Goal: Task Accomplishment & Management: Use online tool/utility

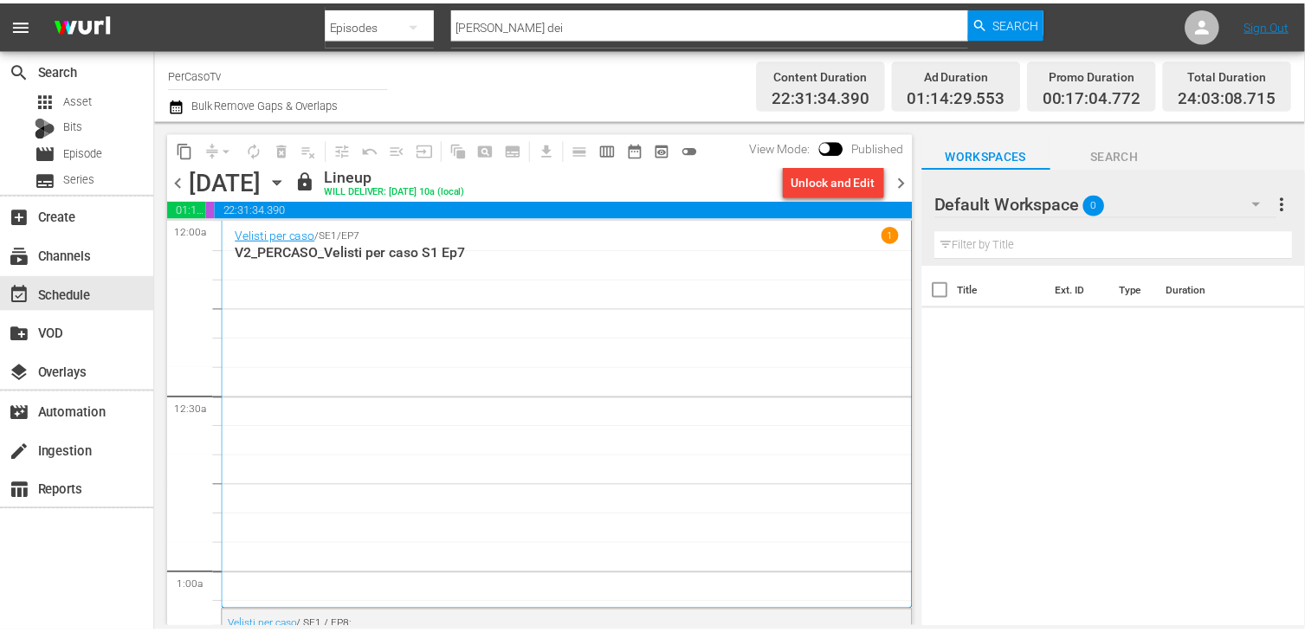
scroll to position [2973, 0]
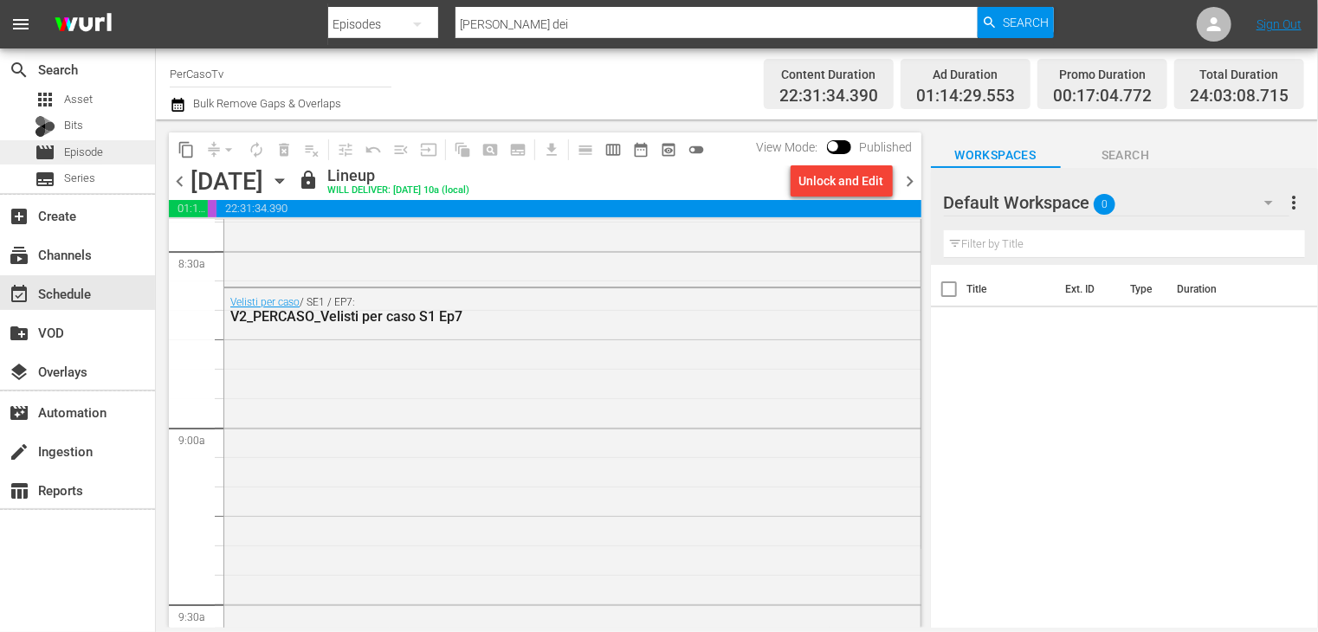
click at [87, 152] on span "Episode" at bounding box center [83, 152] width 39 height 17
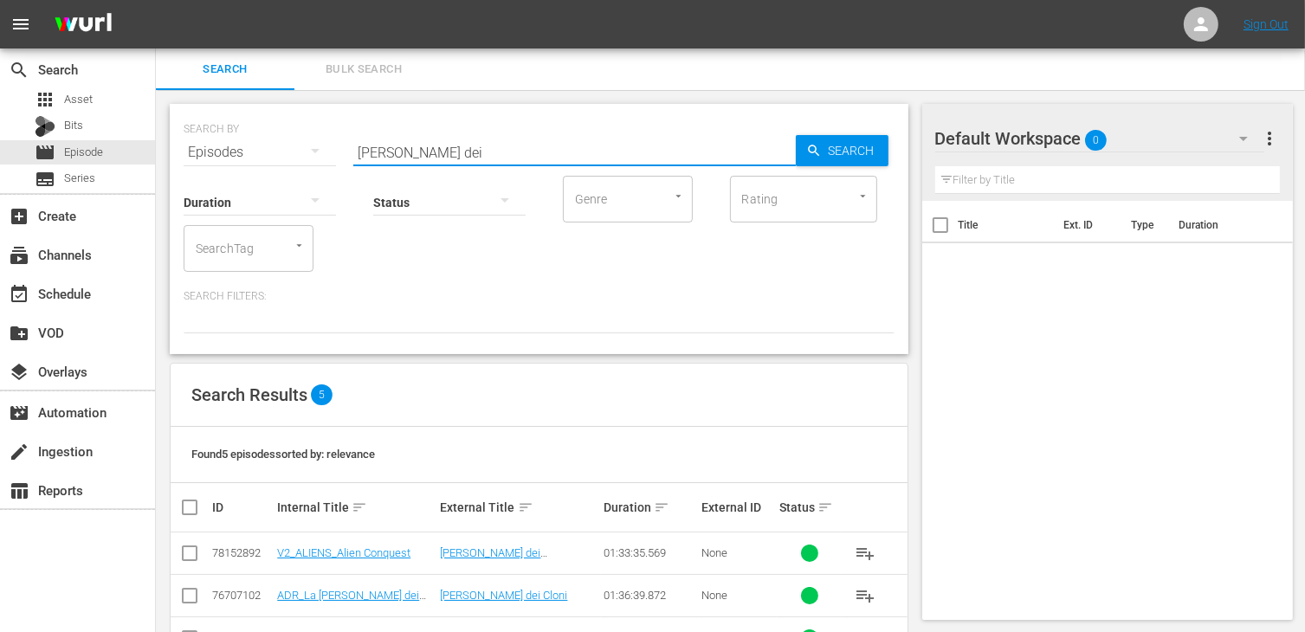
drag, startPoint x: 466, startPoint y: 152, endPoint x: 246, endPoint y: 139, distance: 220.4
click at [246, 139] on div "SEARCH BY Search By Episodes Search ID, Title, Description, Keywords, or Catego…" at bounding box center [539, 142] width 711 height 62
click at [94, 96] on div "apps Asset" at bounding box center [77, 99] width 155 height 24
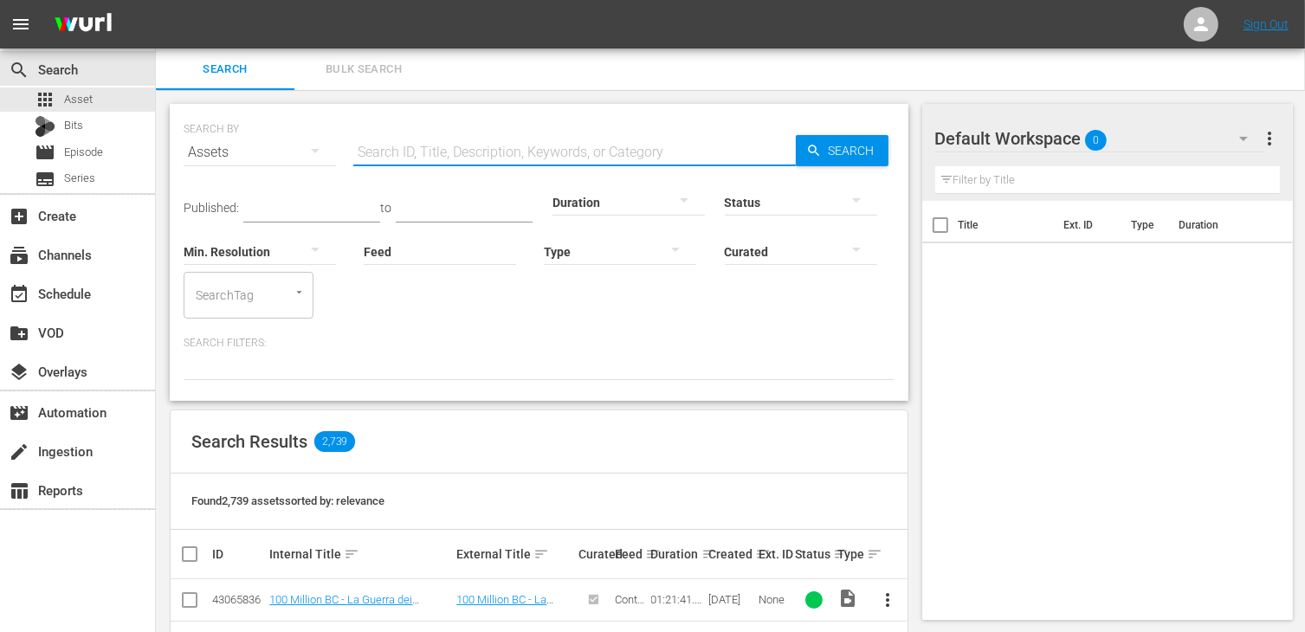
click at [451, 152] on input "text" at bounding box center [574, 153] width 443 height 42
type input "trivial"
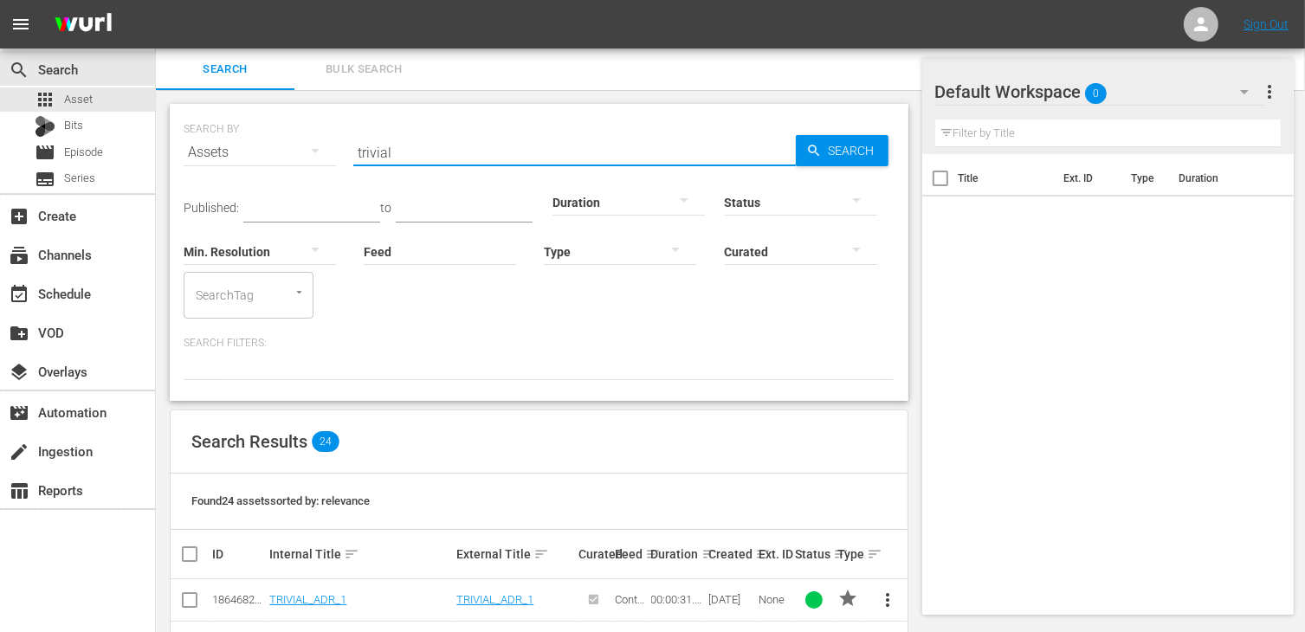
scroll to position [346, 0]
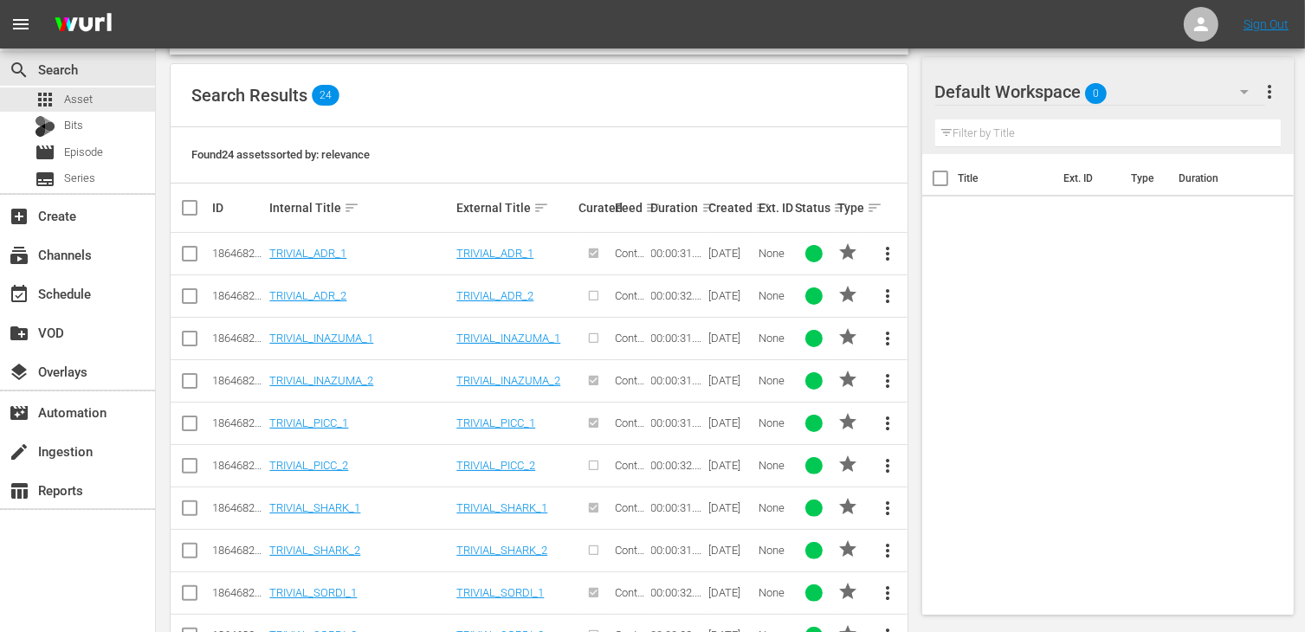
click at [319, 244] on td "TRIVIAL_ADR_1" at bounding box center [360, 254] width 187 height 42
click at [320, 256] on link "TRIVIAL_ADR_1" at bounding box center [307, 253] width 77 height 13
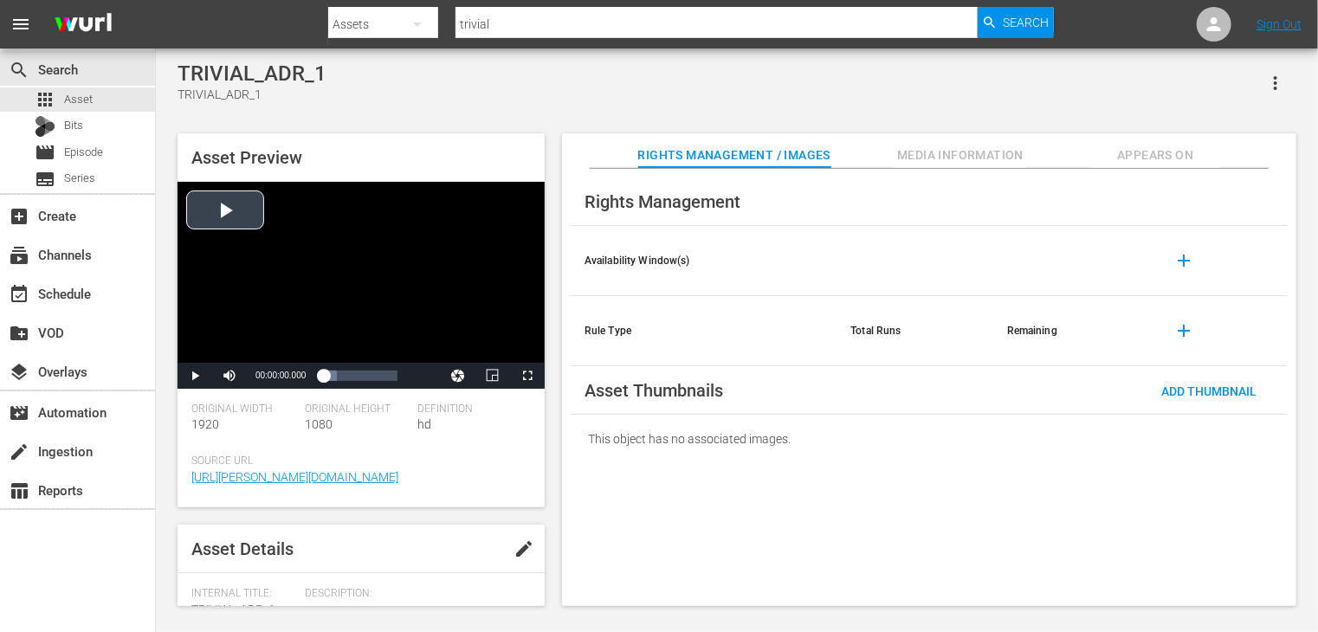
click at [229, 217] on div "Video Player" at bounding box center [361, 272] width 367 height 181
click at [527, 376] on span "Video Player" at bounding box center [527, 376] width 0 height 0
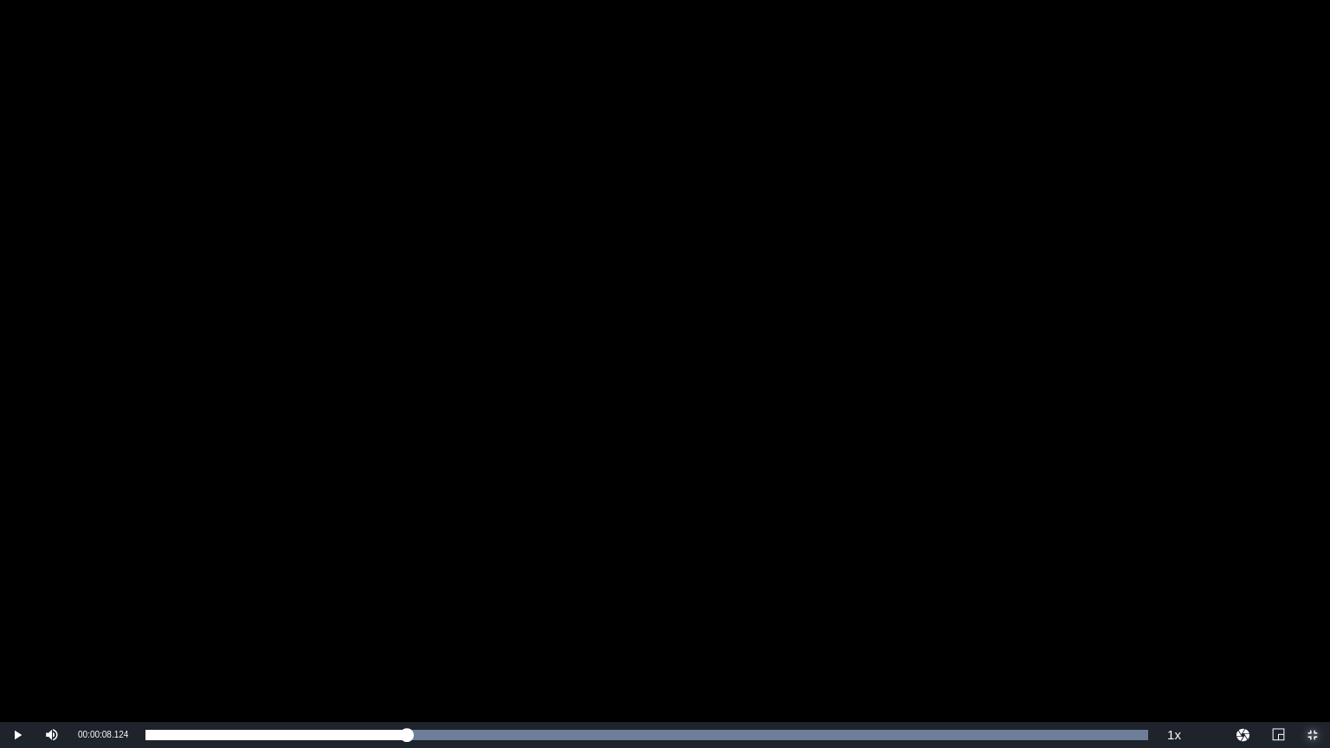
drag, startPoint x: 400, startPoint y: 735, endPoint x: 69, endPoint y: 715, distance: 331.4
click at [69, 631] on div "Video Player is loading. Play Video Play Mute Current Time 00:00:08.124 / Durat…" at bounding box center [665, 374] width 1330 height 748
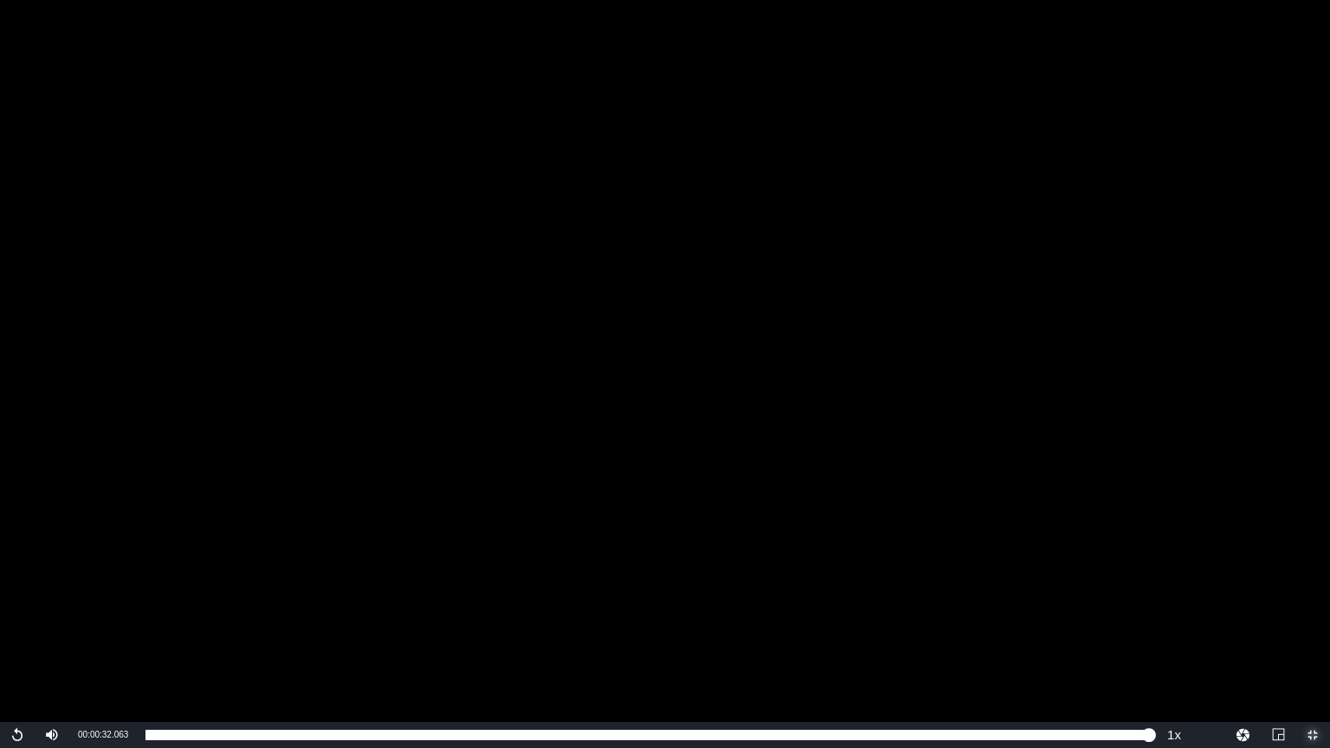
click at [1313, 631] on span "Video Player" at bounding box center [1313, 735] width 0 height 0
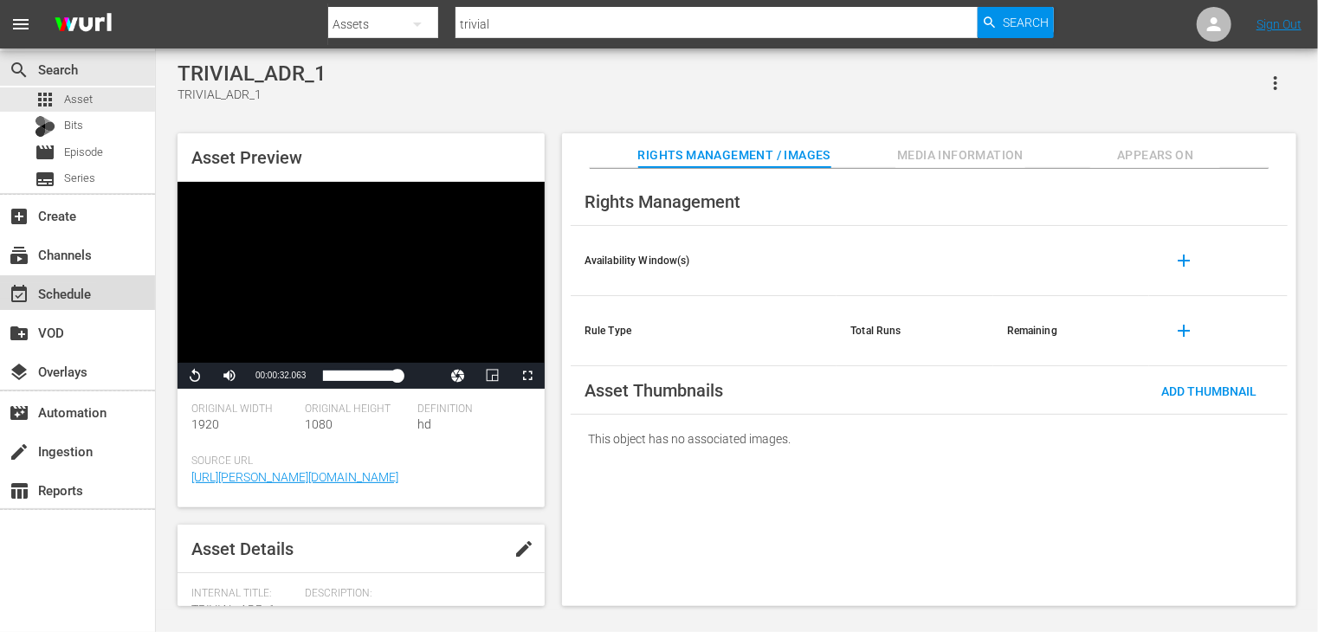
click at [68, 288] on div "event_available Schedule" at bounding box center [48, 291] width 97 height 16
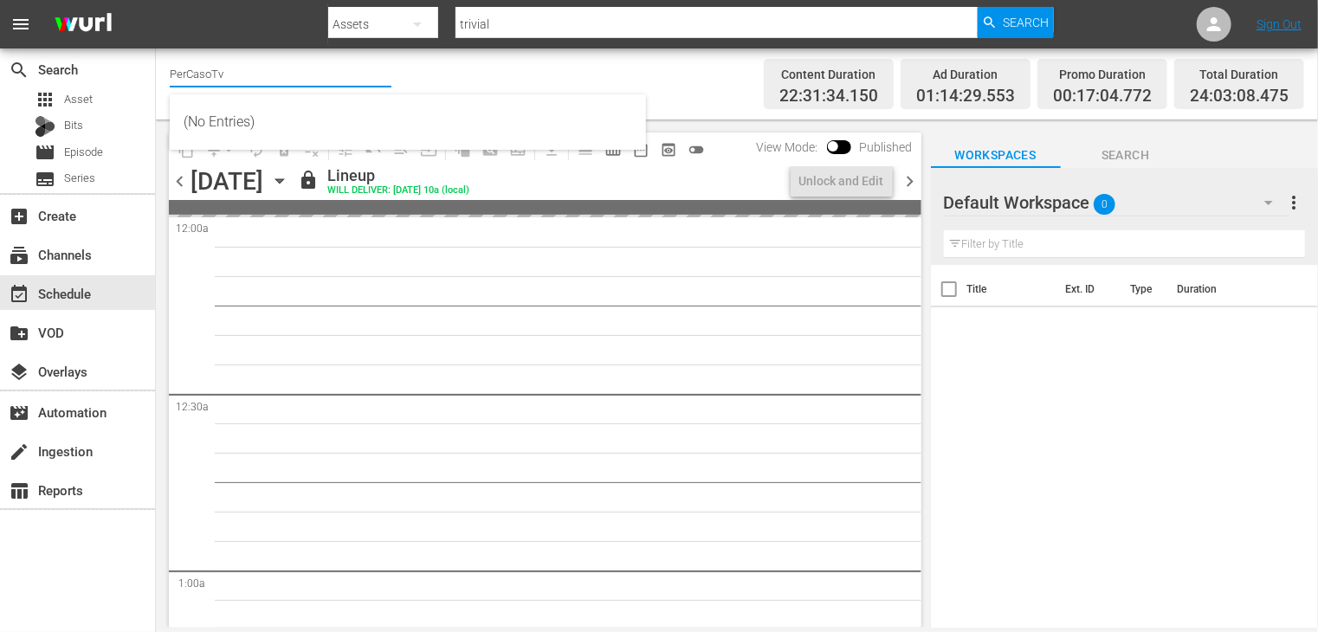
drag, startPoint x: 213, startPoint y: 70, endPoint x: 230, endPoint y: 71, distance: 16.5
click at [214, 69] on input "PerCasoTv" at bounding box center [281, 74] width 222 height 42
click at [231, 71] on input "PerCasoTv" at bounding box center [281, 74] width 222 height 42
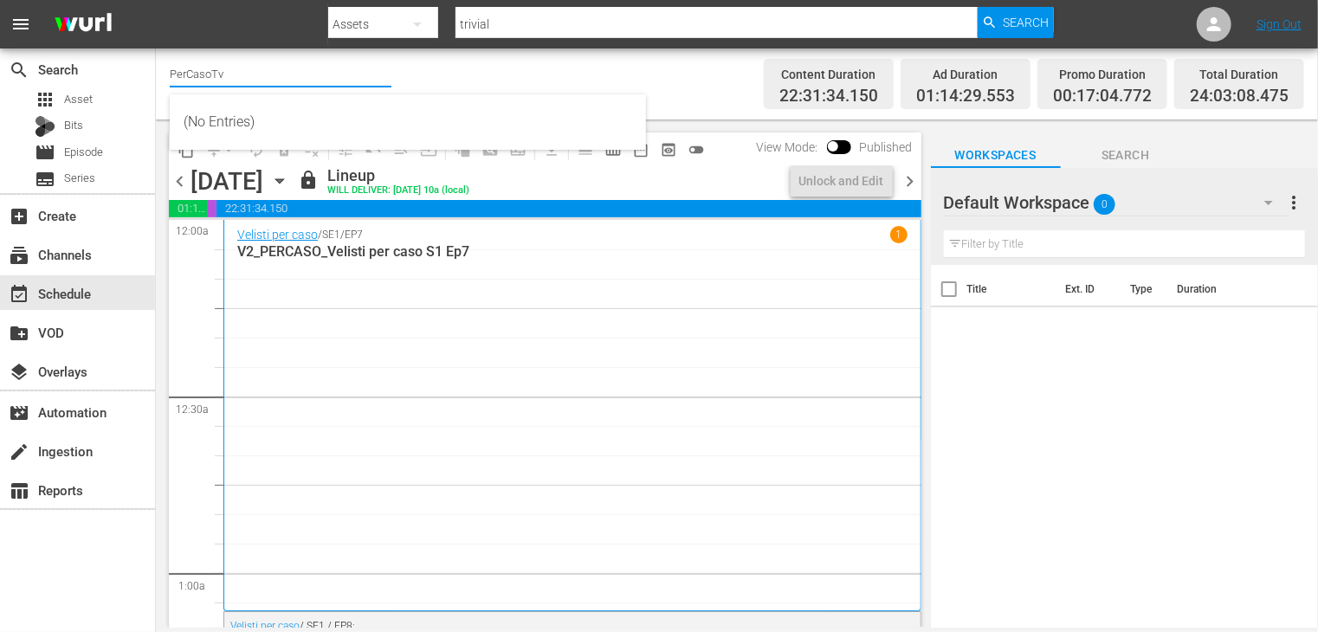
click at [231, 71] on input "PerCasoTv" at bounding box center [281, 74] width 222 height 42
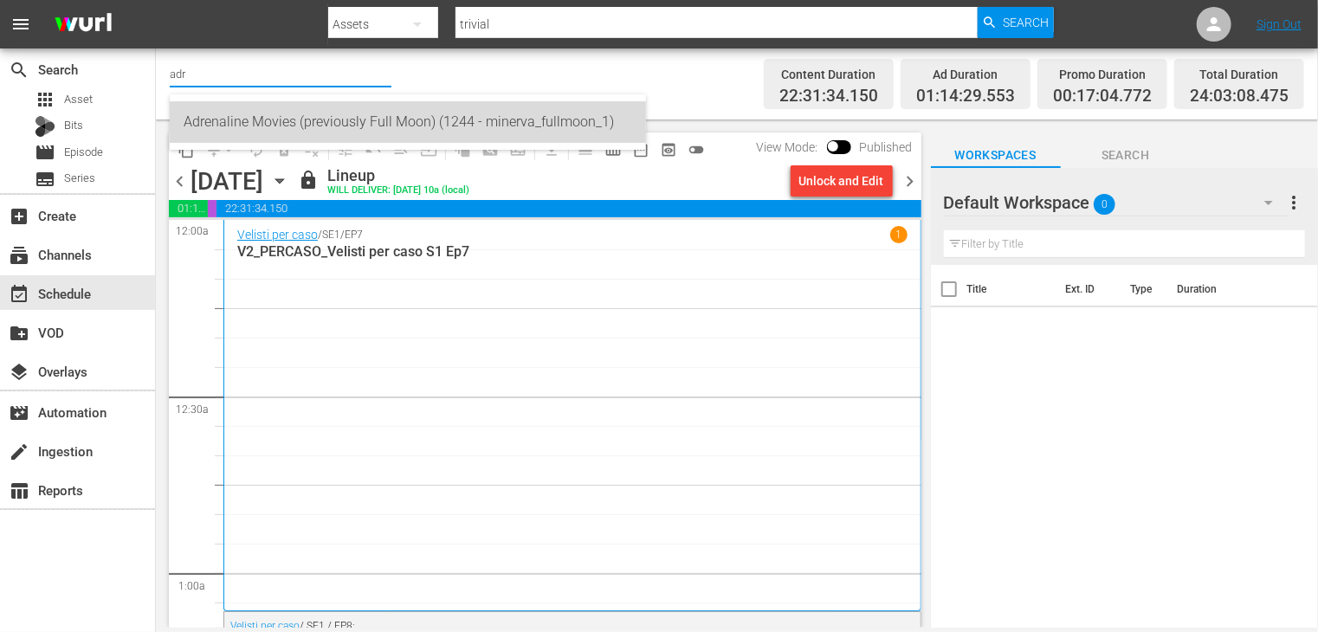
click at [239, 103] on div "Adrenaline Movies (previously Full Moon) (1244 - minerva_fullmoon_1)" at bounding box center [408, 122] width 449 height 42
type input "Adrenaline Movies (previously Full Moon) (1244 - minerva_fullmoon_1)"
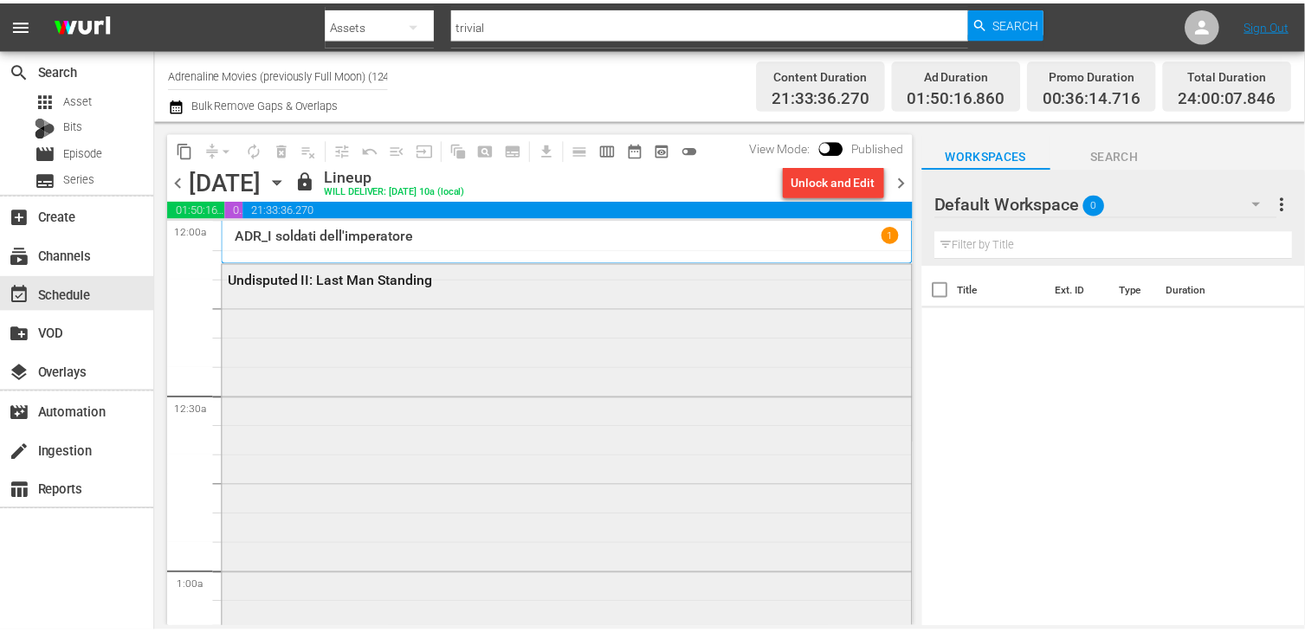
scroll to position [87, 0]
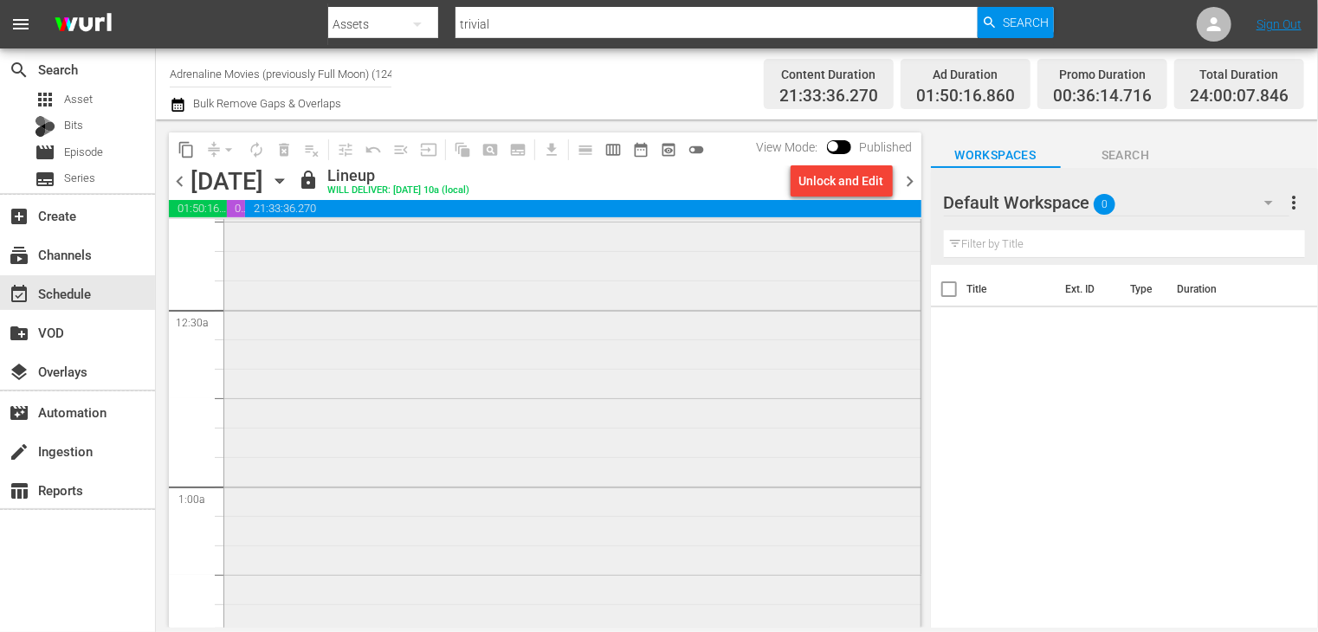
click at [537, 344] on div "Undisputed II: Last Man Standing" at bounding box center [572, 494] width 696 height 633
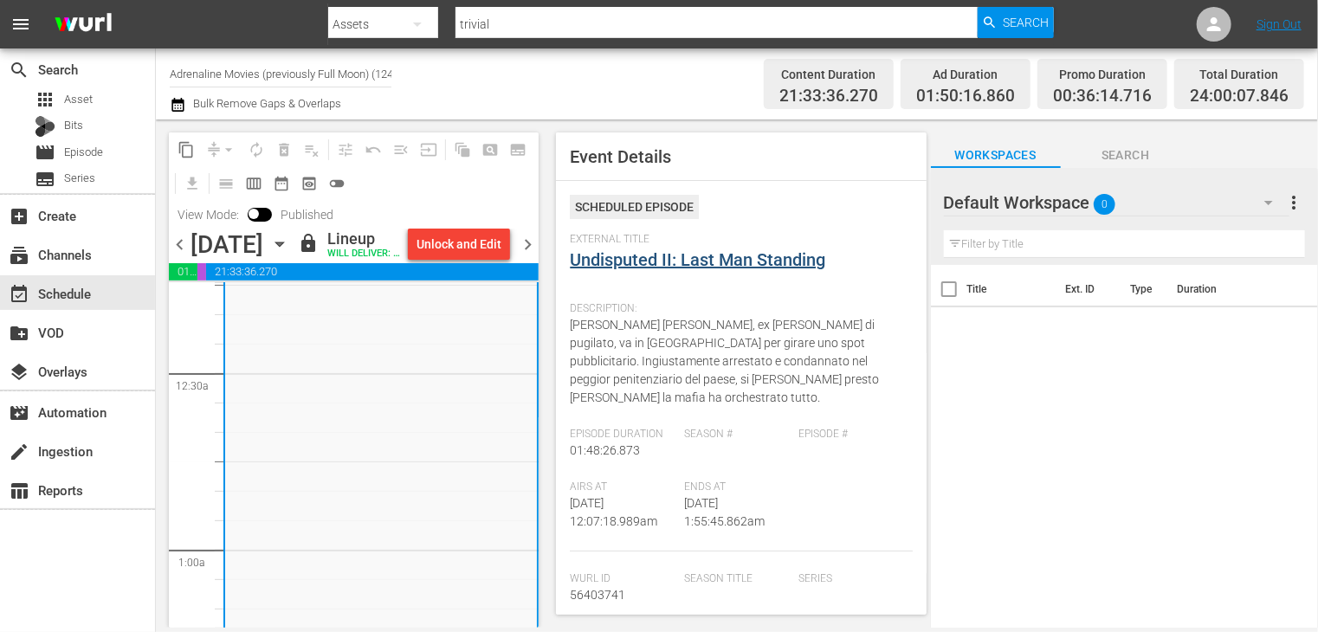
click at [709, 269] on div "External Title Undisputed II: Last Man Standing" at bounding box center [741, 263] width 342 height 61
click at [706, 251] on link "Undisputed II: Last Man Standing" at bounding box center [698, 259] width 256 height 21
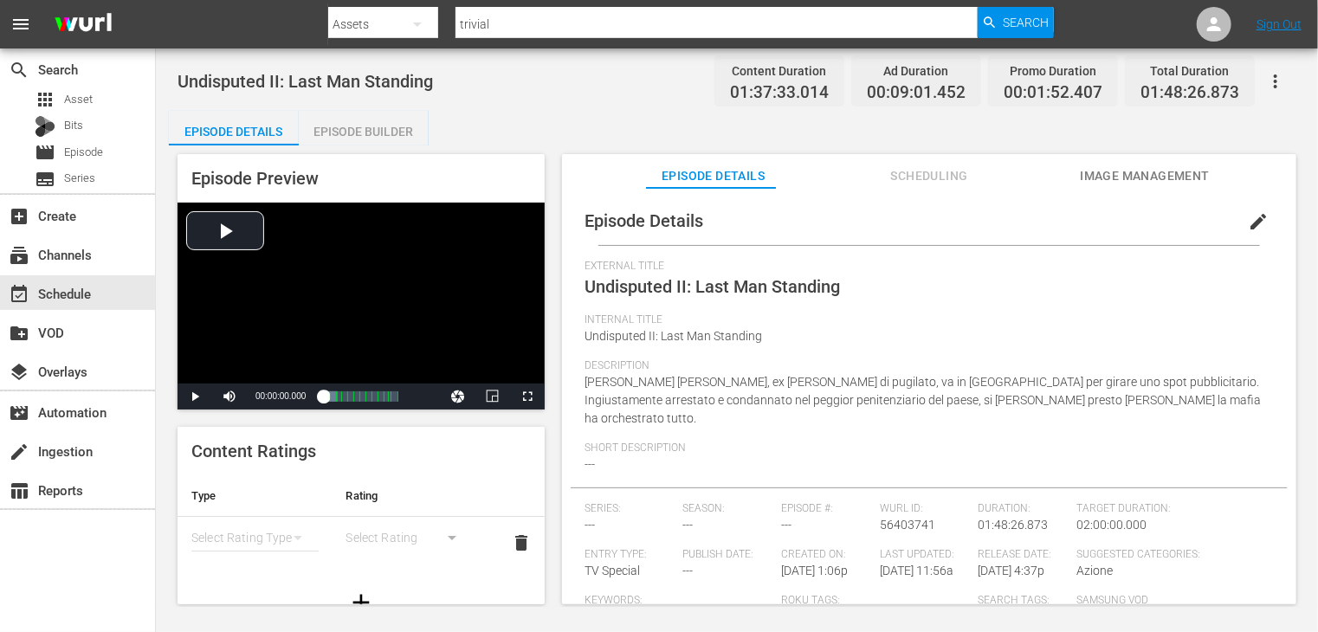
click at [385, 140] on div "Episode Builder" at bounding box center [364, 132] width 130 height 42
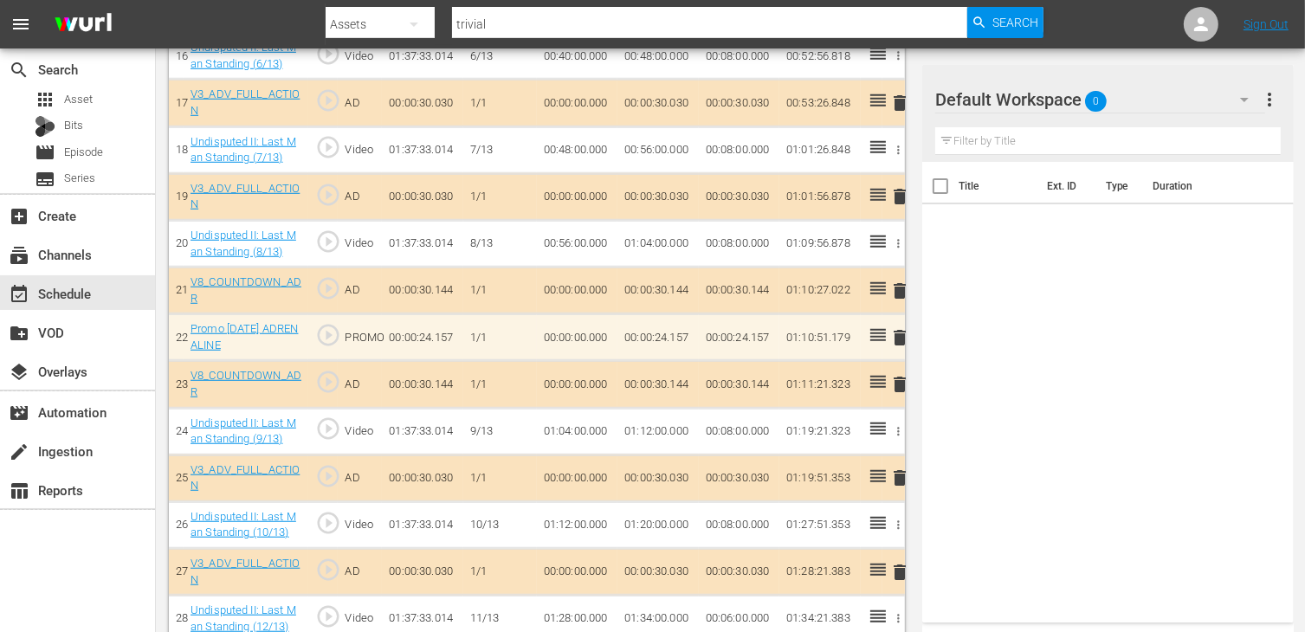
scroll to position [1022, 0]
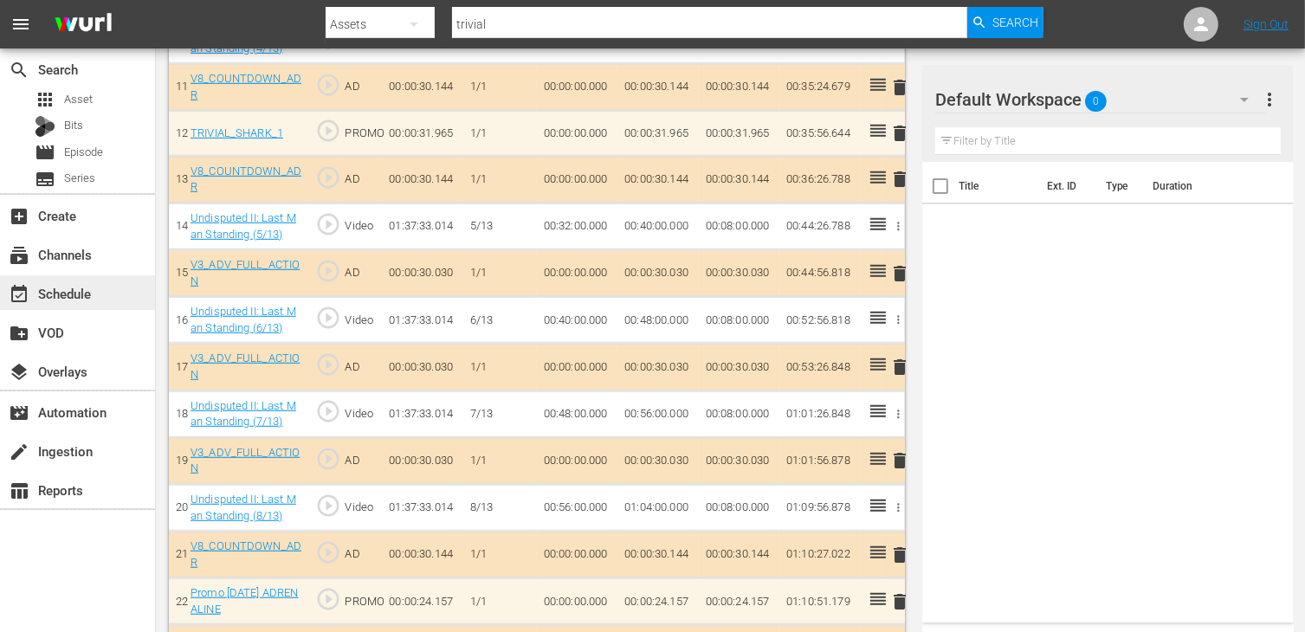
click at [77, 295] on div "event_available Schedule" at bounding box center [48, 291] width 97 height 16
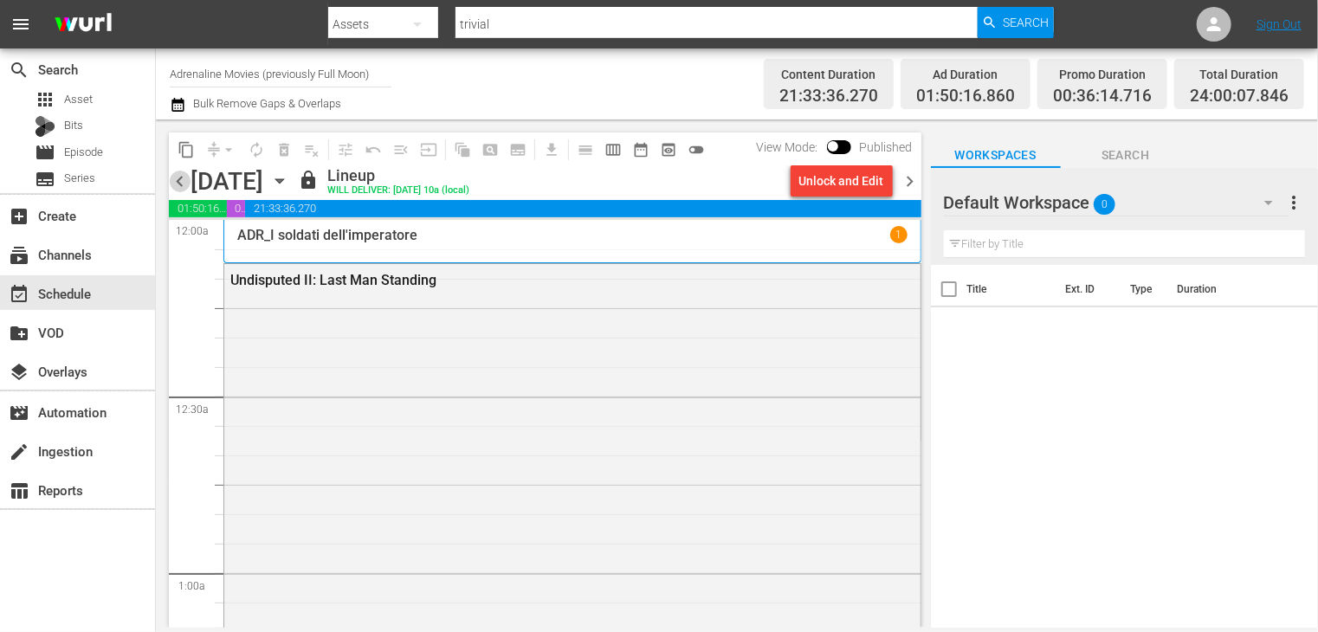
click at [180, 181] on span "chevron_left" at bounding box center [180, 182] width 22 height 22
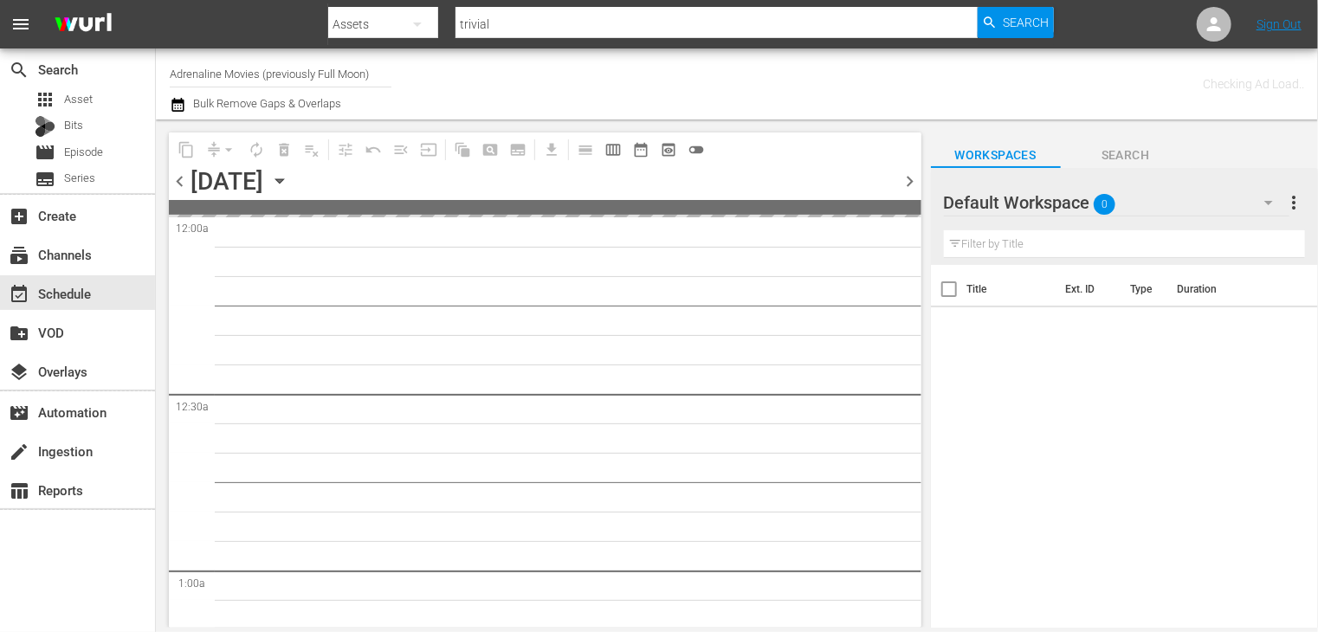
click at [180, 181] on span "chevron_left" at bounding box center [180, 182] width 22 height 22
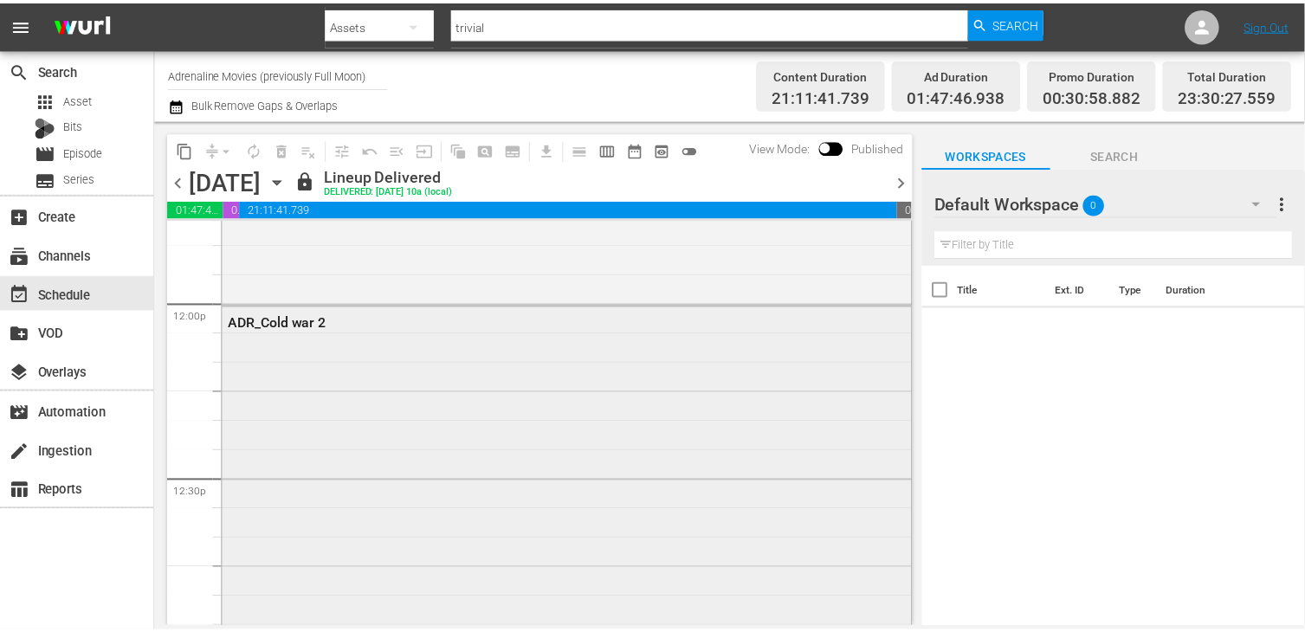
scroll to position [3984, 0]
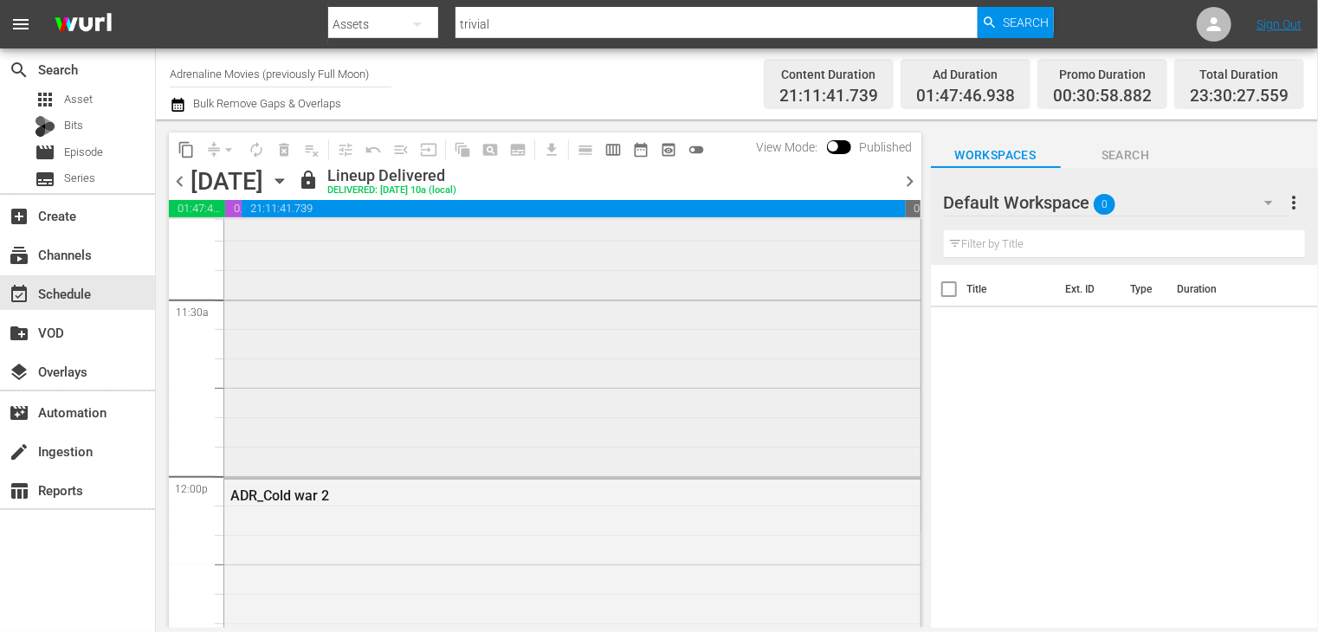
click at [521, 374] on div "ADR_Blood money" at bounding box center [572, 127] width 696 height 696
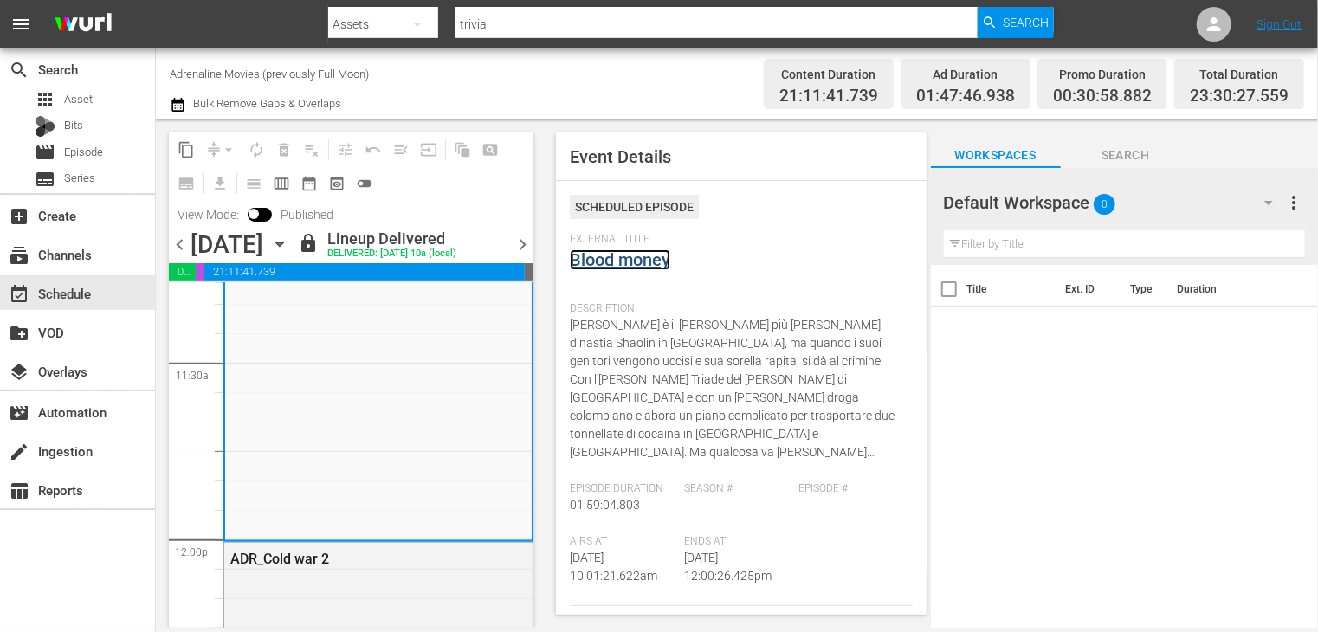
click at [617, 261] on link "Blood money" at bounding box center [620, 259] width 100 height 21
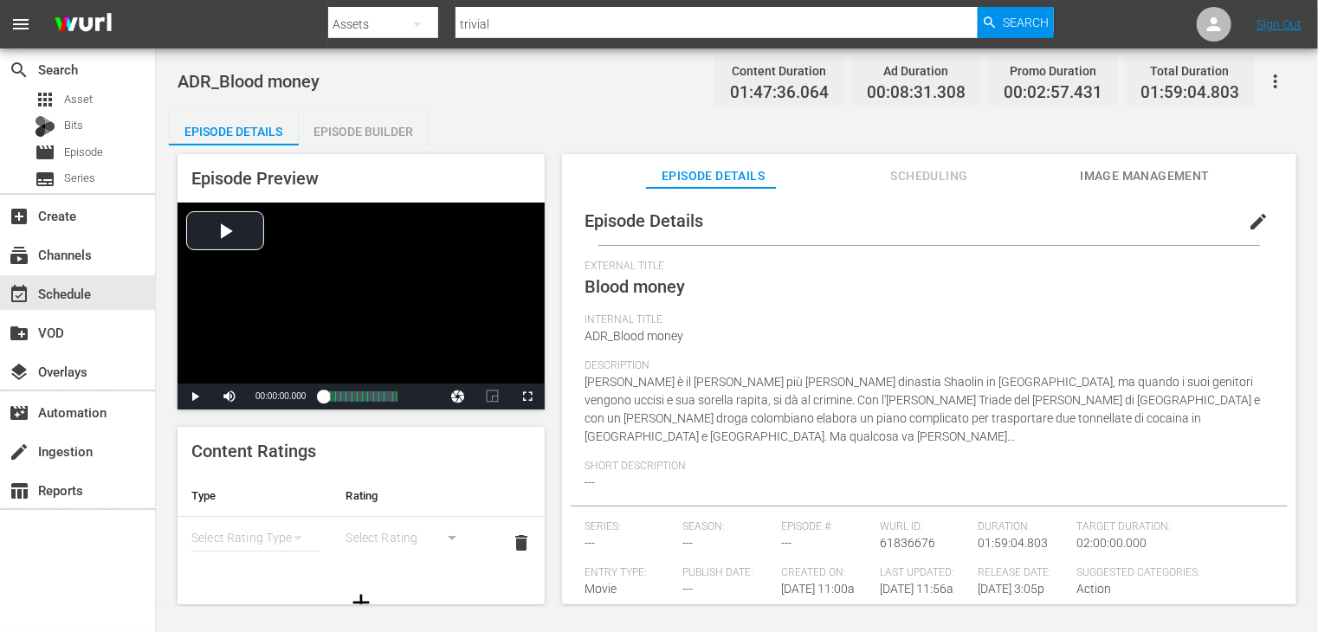
click at [366, 137] on div "Episode Builder" at bounding box center [364, 132] width 130 height 42
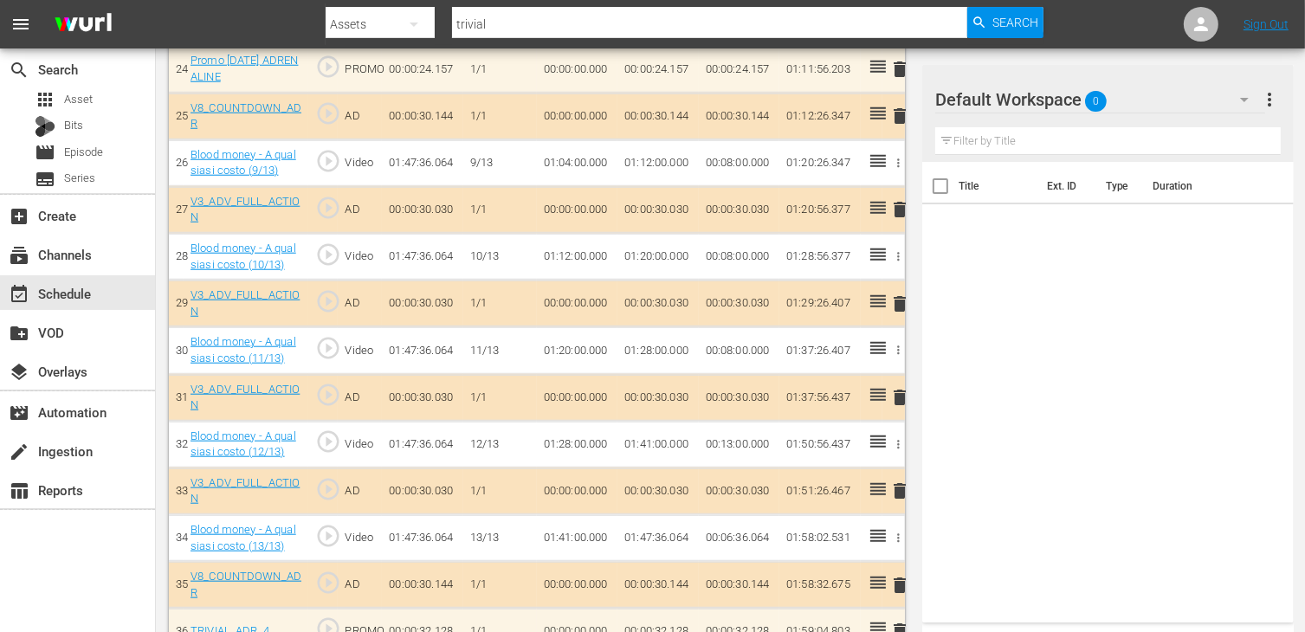
scroll to position [1671, 0]
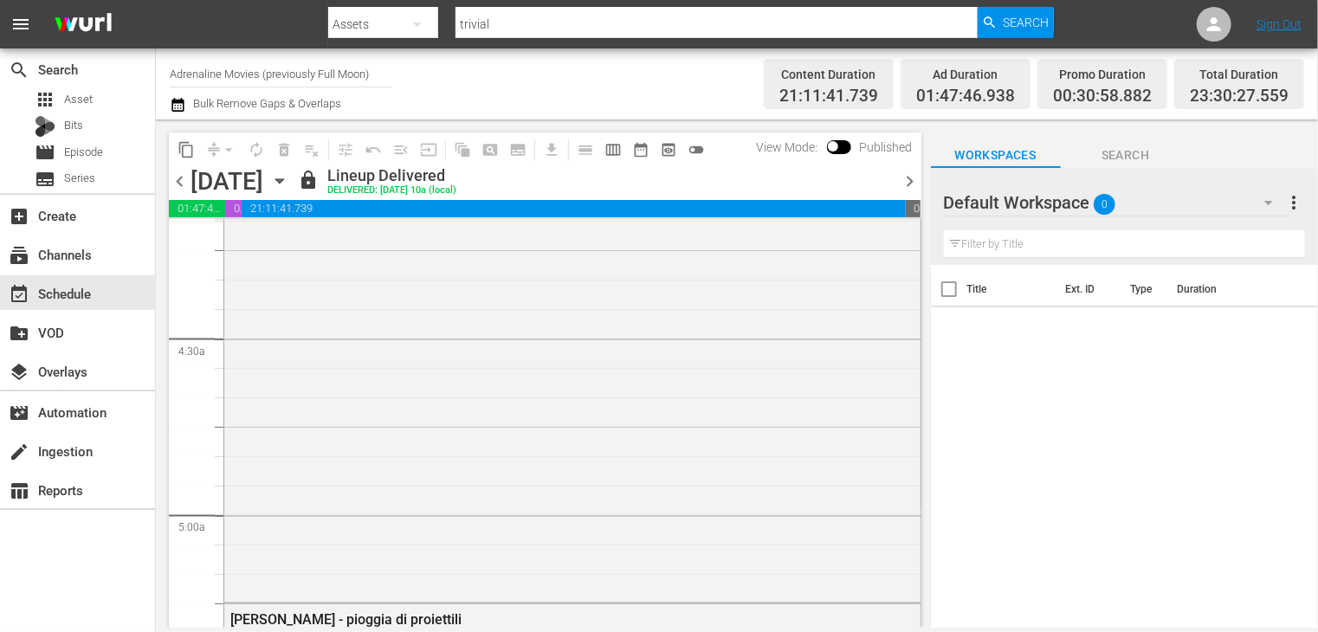
scroll to position [1472, 0]
click at [222, 77] on input "Adrenaline Movies (previously Full Moon)" at bounding box center [281, 74] width 222 height 42
click at [340, 69] on input "Adrenaline Movies (previously Full Moon)" at bounding box center [281, 74] width 222 height 42
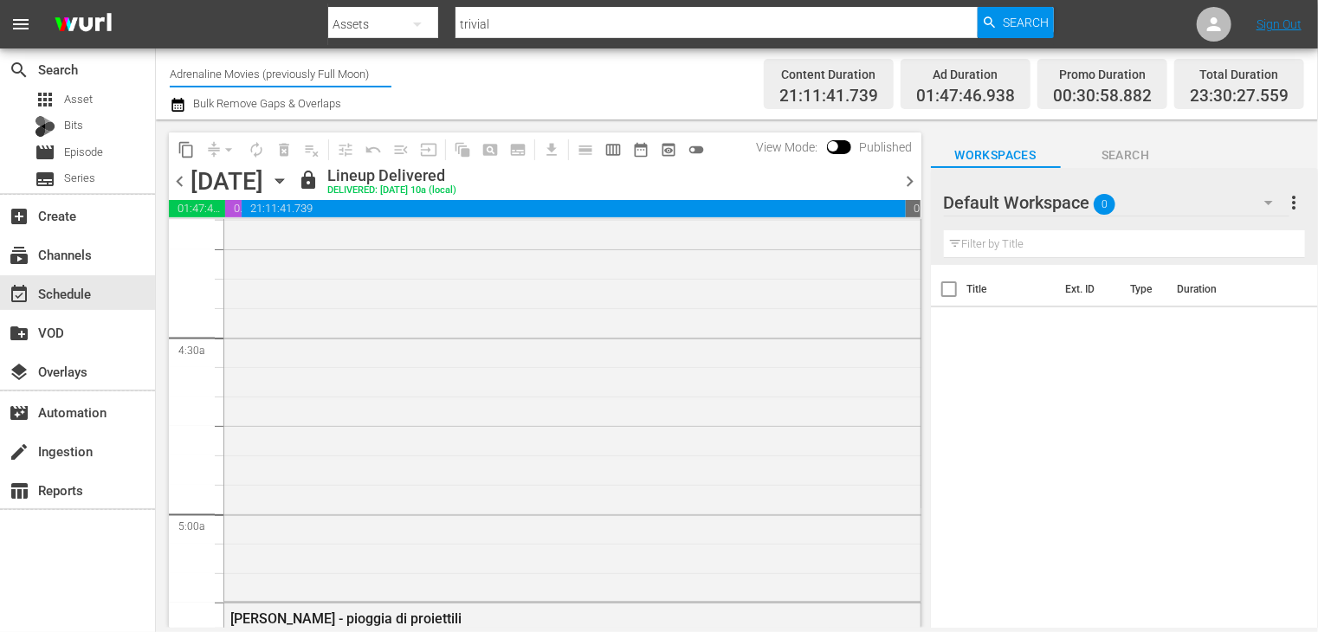
click at [340, 69] on input "Adrenaline Movies (previously Full Moon)" at bounding box center [281, 74] width 222 height 42
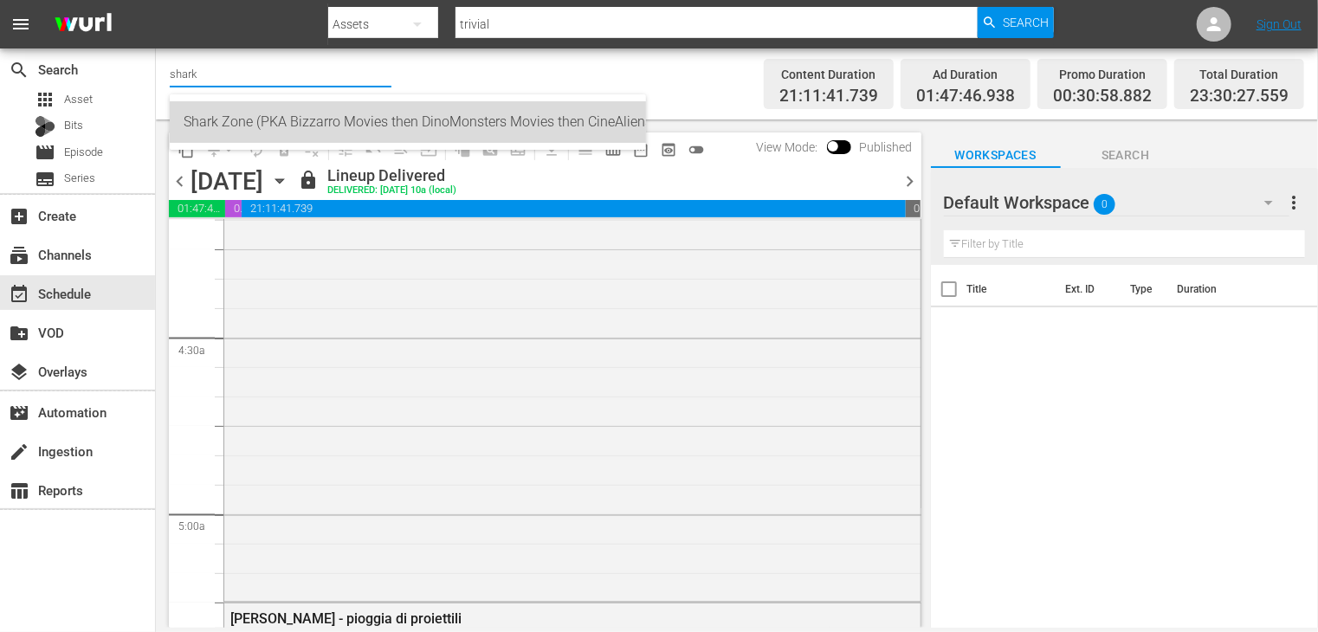
click at [295, 126] on div "Shark Zone (PKA Bizzarro Movies then DinoMonsters Movies then CineAliens) (607 …" at bounding box center [408, 122] width 449 height 42
type input "Shark Zone (PKA Bizzarro Movies then DinoMonsters Movies then CineAliens) (607 …"
